Goal: Task Accomplishment & Management: Use online tool/utility

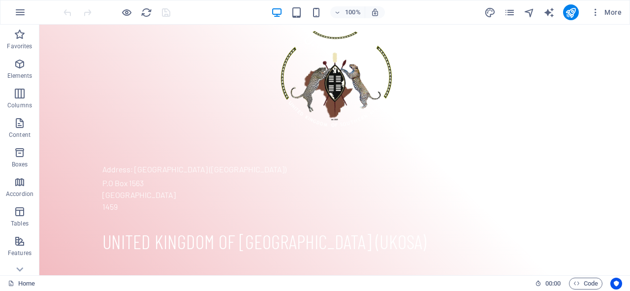
scroll to position [1015, 0]
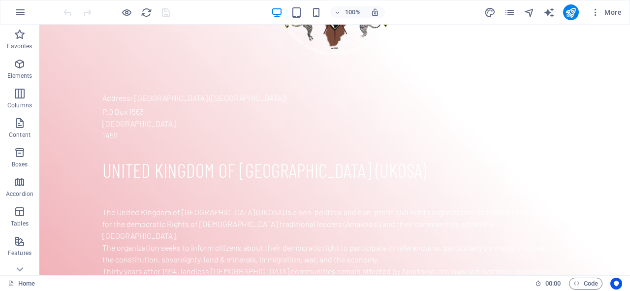
drag, startPoint x: 39, startPoint y: 25, endPoint x: 669, endPoint y: 312, distance: 691.7
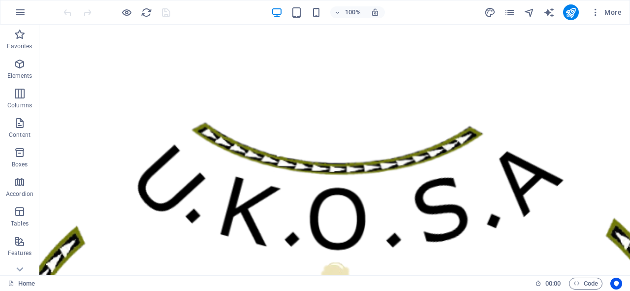
scroll to position [0, 0]
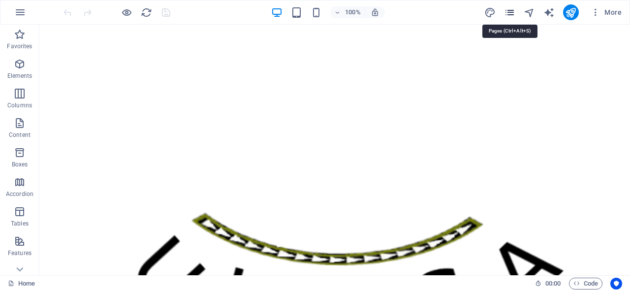
click at [512, 14] on icon "pages" at bounding box center [509, 12] width 11 height 11
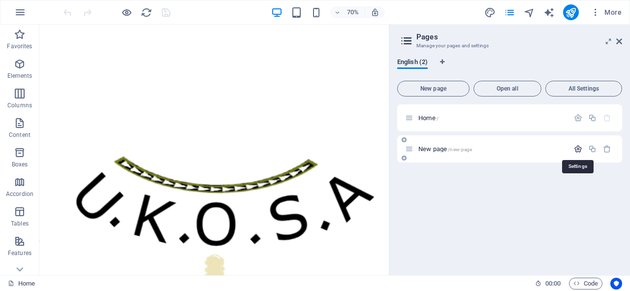
click at [579, 149] on icon "button" at bounding box center [578, 149] width 8 height 8
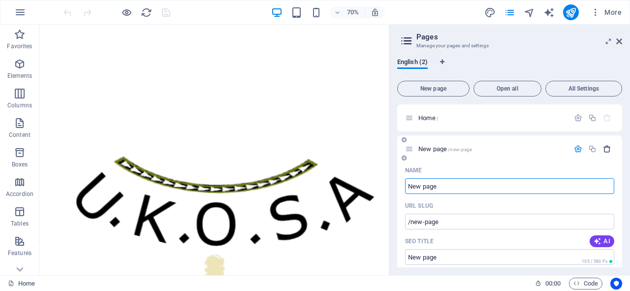
click at [604, 148] on icon "button" at bounding box center [607, 149] width 8 height 8
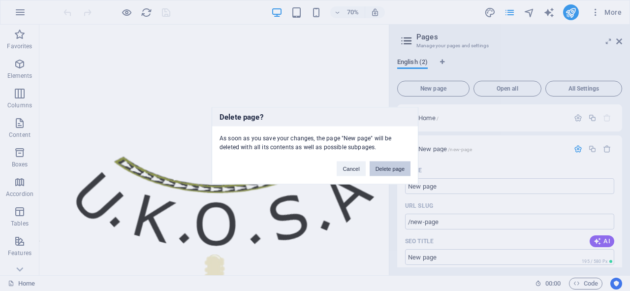
click at [394, 170] on button "Delete page" at bounding box center [389, 168] width 41 height 15
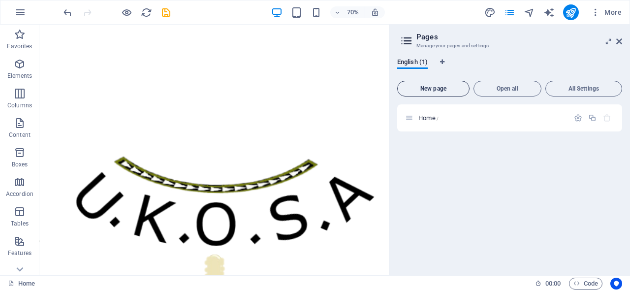
click at [452, 90] on span "New page" at bounding box center [432, 89] width 63 height 6
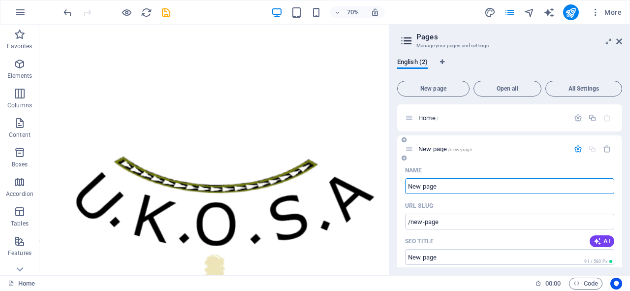
click at [512, 146] on p "New page /new-page" at bounding box center [492, 149] width 148 height 6
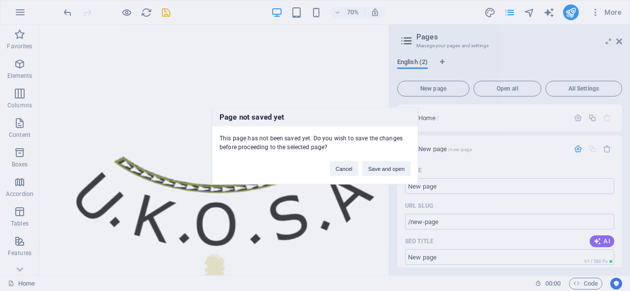
click at [453, 189] on div "Page not saved yet This page has not been saved yet. Do you wish to save the ch…" at bounding box center [315, 145] width 630 height 291
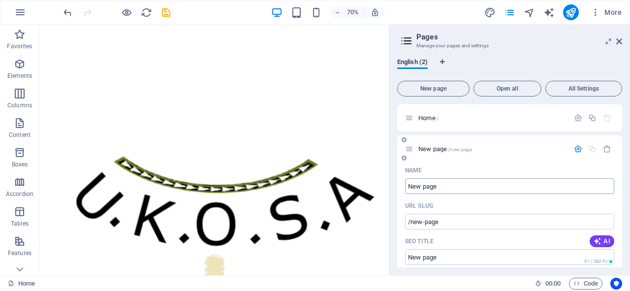
click at [441, 186] on input "New page" at bounding box center [509, 186] width 209 height 16
type input "/"
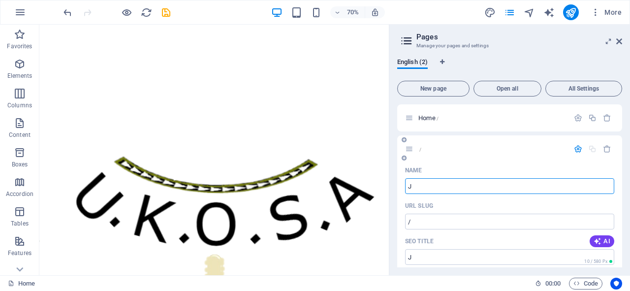
type input "Jo"
type input "/j"
type input "J"
type input "Joining"
type input "/joining"
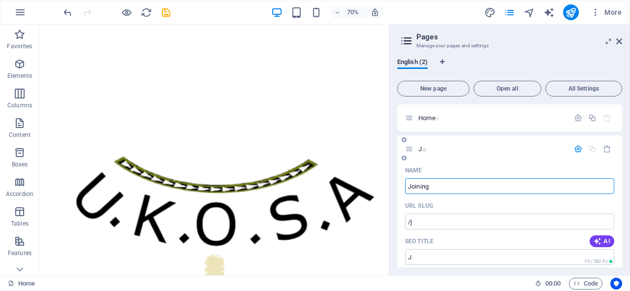
type input "Joining"
type input "Joining Forms"
type input "/joining-forms"
type input "Joining Forms"
type input "Joining Form"
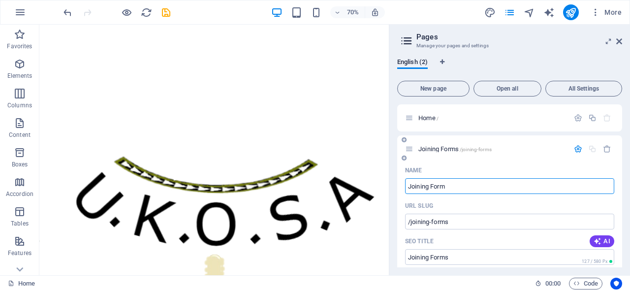
type input "/joining-form"
type input "Joining Form"
click at [466, 184] on input "Joining Form" at bounding box center [509, 186] width 209 height 16
type input "Joining Form"
click at [468, 201] on div "URL SLUG" at bounding box center [509, 206] width 209 height 16
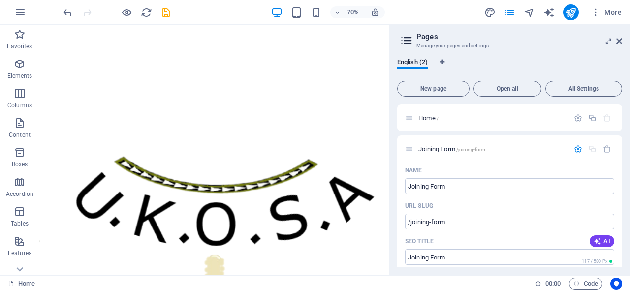
drag, startPoint x: 621, startPoint y: 157, endPoint x: 621, endPoint y: 166, distance: 8.4
click at [621, 166] on div "Home / Joining Form /joining-form Name Joining Form ​ URL SLUG /joining-form ​ …" at bounding box center [509, 185] width 225 height 163
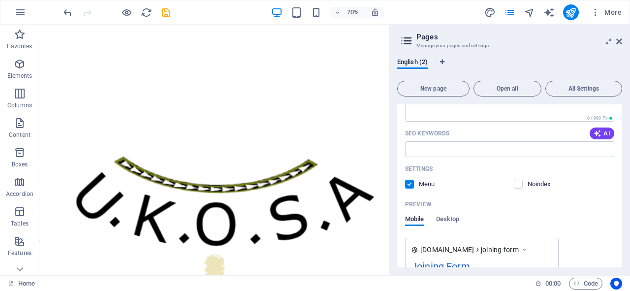
scroll to position [256, 0]
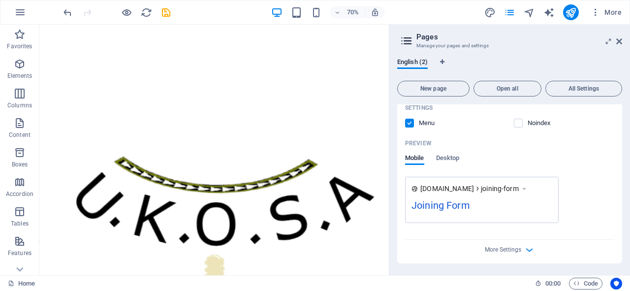
click at [455, 201] on div "Joining Form" at bounding box center [481, 207] width 141 height 19
click at [456, 204] on div "Joining Form" at bounding box center [481, 207] width 141 height 19
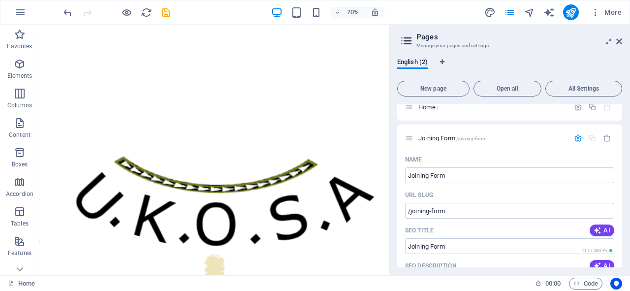
scroll to position [0, 0]
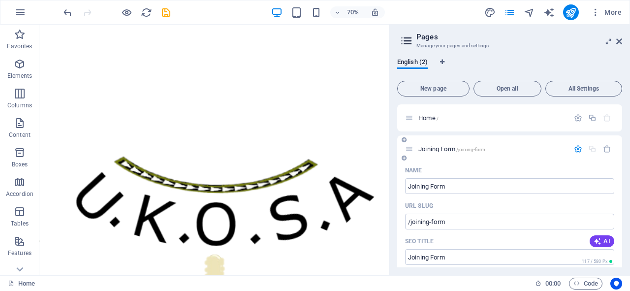
click at [575, 151] on icon "button" at bounding box center [578, 149] width 8 height 8
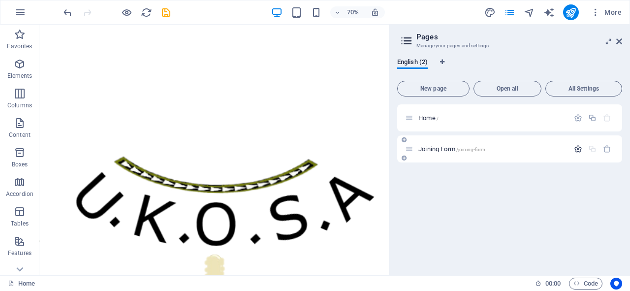
click at [576, 150] on icon "button" at bounding box center [578, 149] width 8 height 8
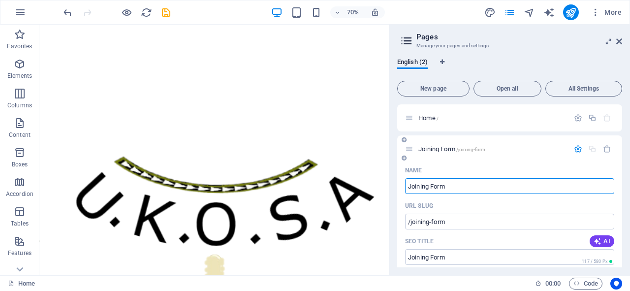
click at [417, 170] on p "Name" at bounding box center [413, 170] width 17 height 8
click at [417, 178] on input "Joining Form" at bounding box center [509, 186] width 209 height 16
click at [534, 157] on div "Joining Form /joining-form" at bounding box center [509, 148] width 225 height 27
click at [443, 150] on span "Joining Form /joining-form" at bounding box center [451, 148] width 67 height 7
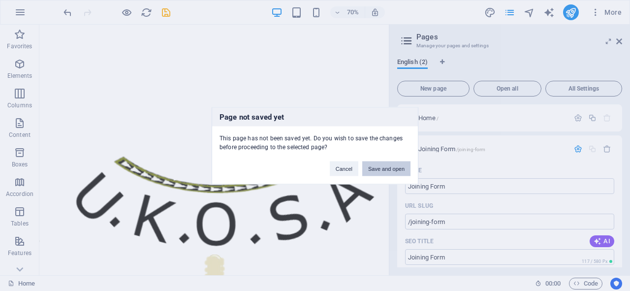
click at [389, 166] on button "Save and open" at bounding box center [386, 168] width 48 height 15
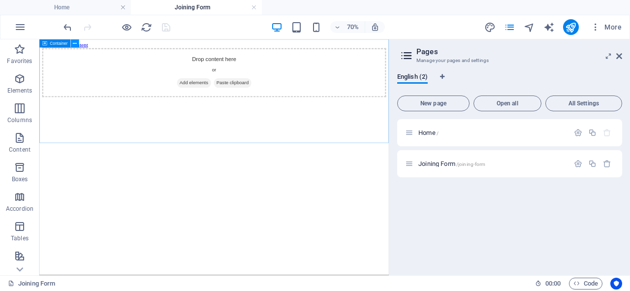
click at [75, 44] on icon at bounding box center [75, 43] width 4 height 7
click at [73, 44] on icon at bounding box center [75, 43] width 4 height 7
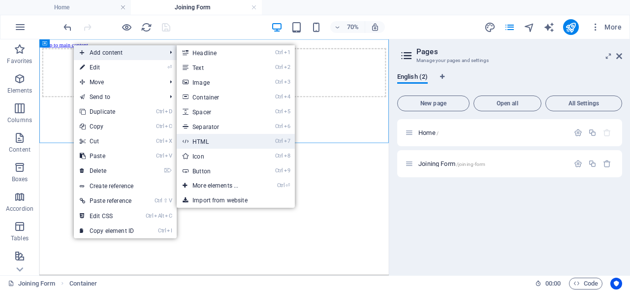
click at [220, 140] on link "Ctrl 7 HTML" at bounding box center [217, 141] width 81 height 15
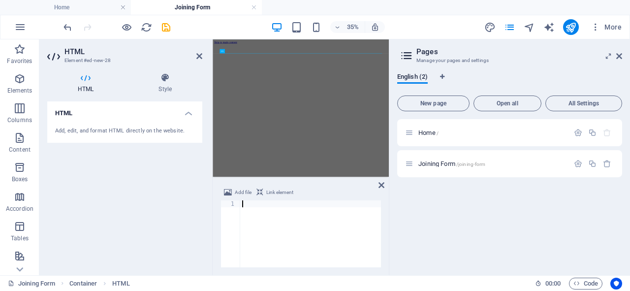
type textarea "<iframe src="[URL][DOMAIN_NAME]" width="620" height="1353" frameborder="0" marg…"
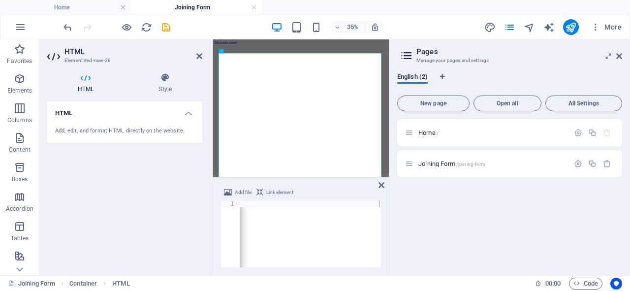
drag, startPoint x: 352, startPoint y: 267, endPoint x: 853, endPoint y: 515, distance: 559.1
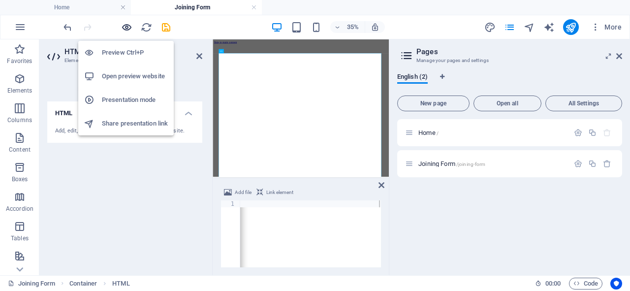
click at [125, 27] on icon "button" at bounding box center [126, 27] width 11 height 11
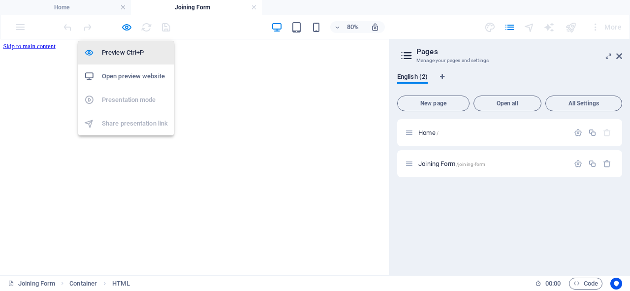
click at [124, 50] on h6 "Preview Ctrl+P" at bounding box center [135, 53] width 66 height 12
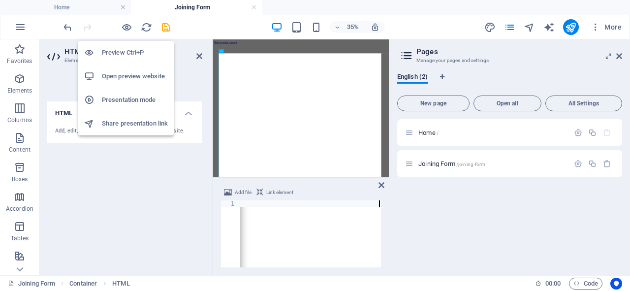
click at [124, 50] on h6 "Preview Ctrl+P" at bounding box center [135, 53] width 66 height 12
